Goal: Task Accomplishment & Management: Manage account settings

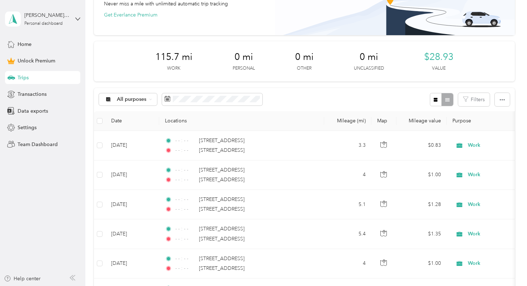
scroll to position [57, 0]
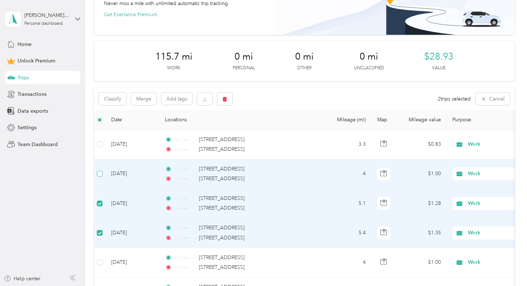
click at [100, 177] on label at bounding box center [100, 174] width 6 height 8
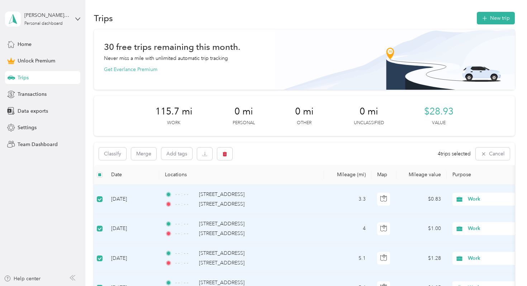
scroll to position [0, 0]
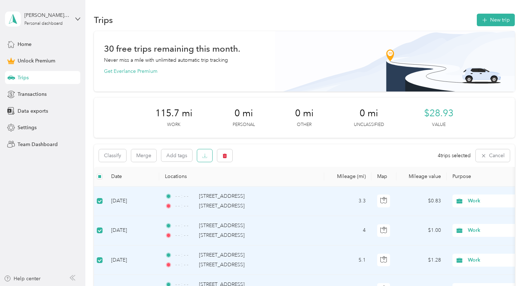
click at [203, 159] on button "button" at bounding box center [204, 155] width 15 height 13
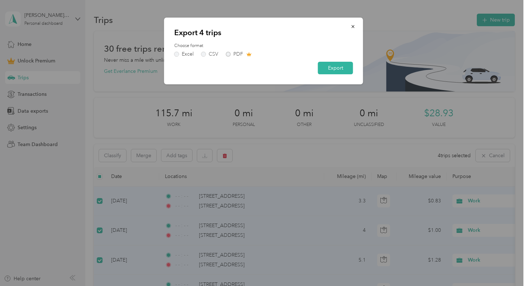
click at [228, 54] on div "Excel CSV PDF" at bounding box center [263, 54] width 179 height 5
click at [338, 69] on button "Export" at bounding box center [335, 68] width 35 height 13
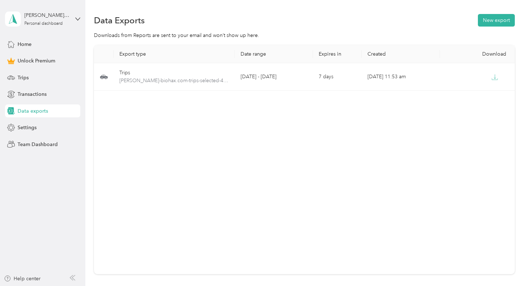
click at [51, 112] on div "Data exports" at bounding box center [42, 110] width 75 height 13
click at [32, 78] on div "Trips" at bounding box center [42, 77] width 75 height 13
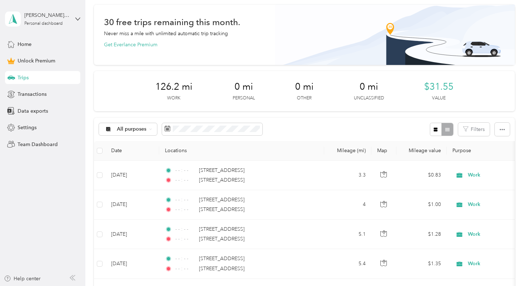
scroll to position [27, 0]
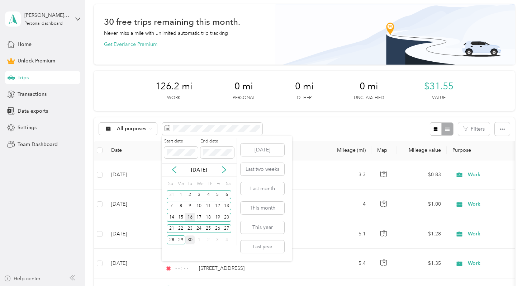
click at [190, 219] on div "16" at bounding box center [189, 217] width 9 height 9
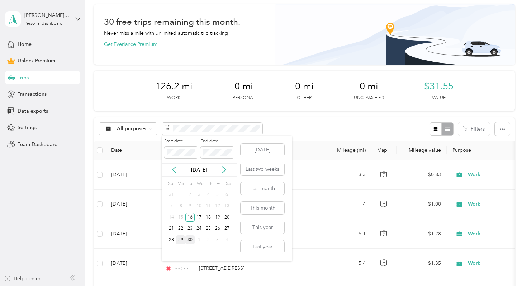
click at [182, 239] on div "29" at bounding box center [180, 239] width 9 height 9
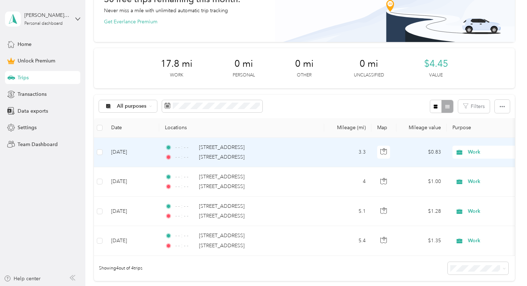
scroll to position [57, 0]
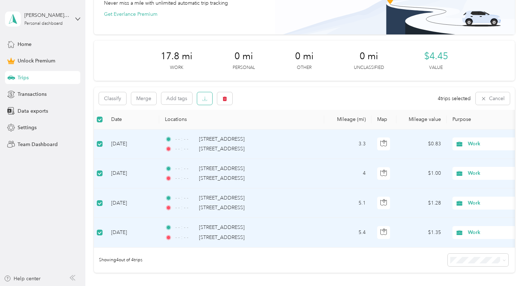
click at [206, 99] on icon "button" at bounding box center [204, 98] width 5 height 5
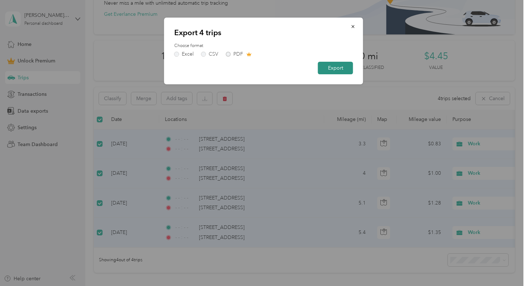
click at [336, 71] on button "Export" at bounding box center [335, 68] width 35 height 13
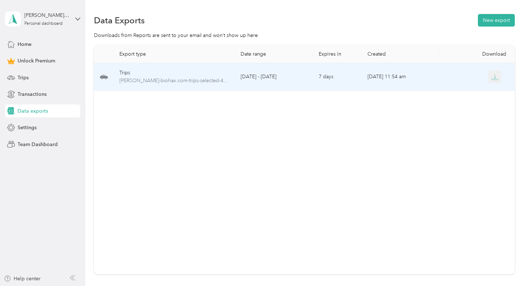
click at [492, 77] on icon "button" at bounding box center [495, 77] width 6 height 6
